Goal: Register for event/course

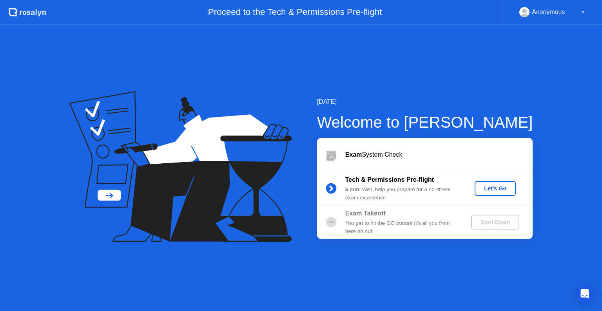
click at [490, 185] on div "Let's Go" at bounding box center [494, 188] width 35 height 6
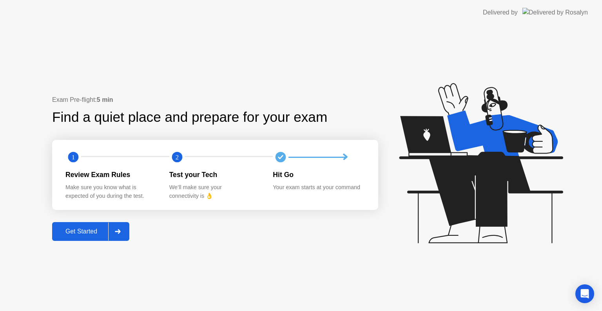
click at [78, 226] on button "Get Started" at bounding box center [90, 231] width 77 height 19
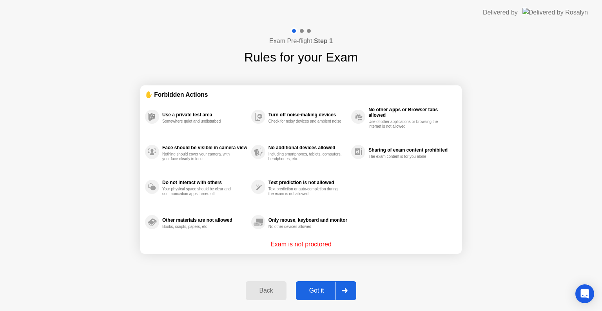
click at [319, 293] on div "Got it" at bounding box center [316, 290] width 37 height 7
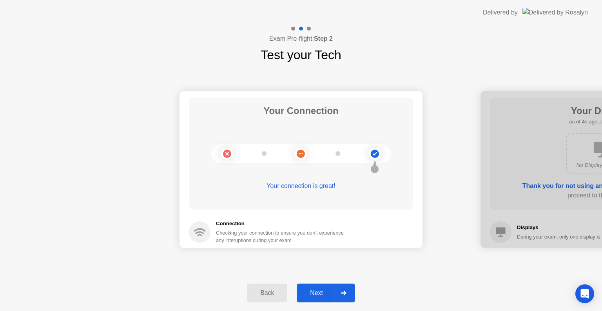
click at [321, 285] on button "Next" at bounding box center [326, 293] width 58 height 19
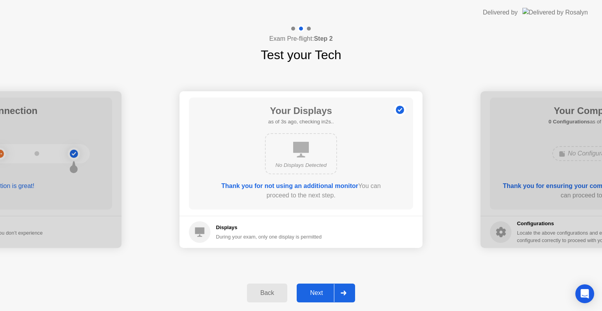
click at [321, 285] on button "Next" at bounding box center [326, 293] width 58 height 19
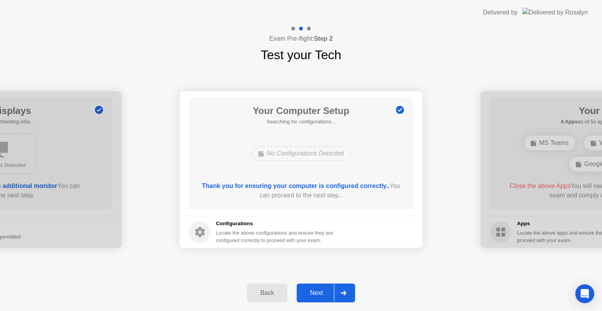
click at [321, 285] on button "Next" at bounding box center [326, 293] width 58 height 19
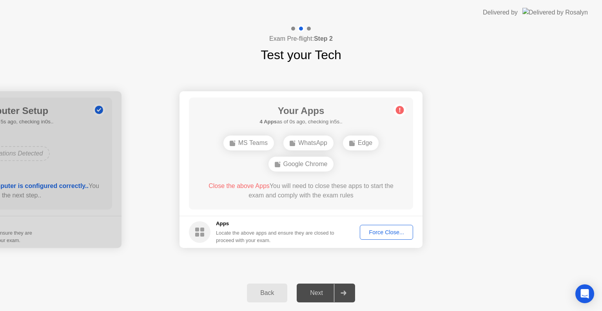
click at [375, 229] on div "Force Close..." at bounding box center [386, 232] width 48 height 6
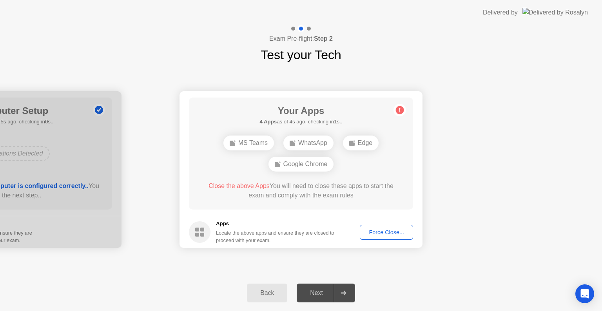
click at [389, 235] on div "Force Close..." at bounding box center [386, 232] width 48 height 6
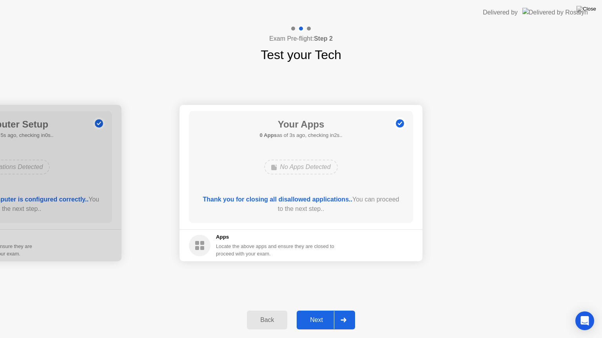
click at [316, 311] on div "Next" at bounding box center [316, 320] width 35 height 7
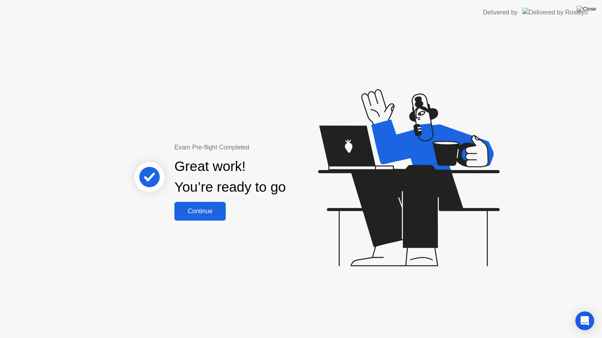
click at [203, 213] on div "Continue" at bounding box center [200, 211] width 47 height 7
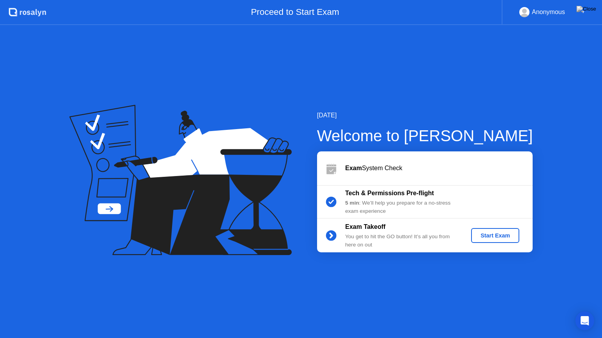
click at [490, 233] on div "Start Exam" at bounding box center [495, 236] width 42 height 6
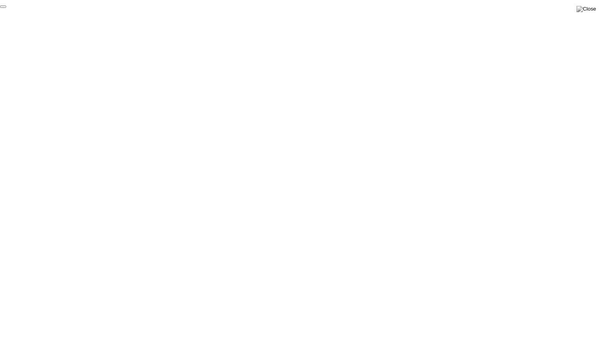
click div "End Proctoring Session"
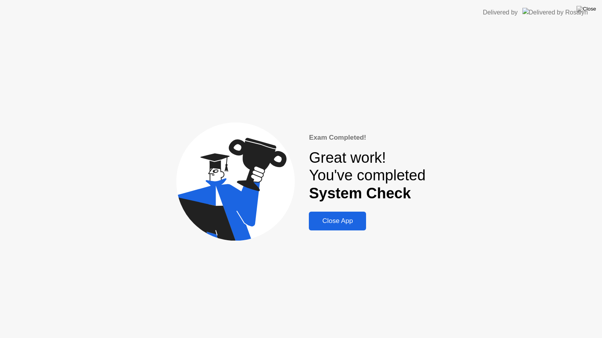
click at [337, 218] on div "Close App" at bounding box center [337, 221] width 52 height 8
